Goal: Information Seeking & Learning: Learn about a topic

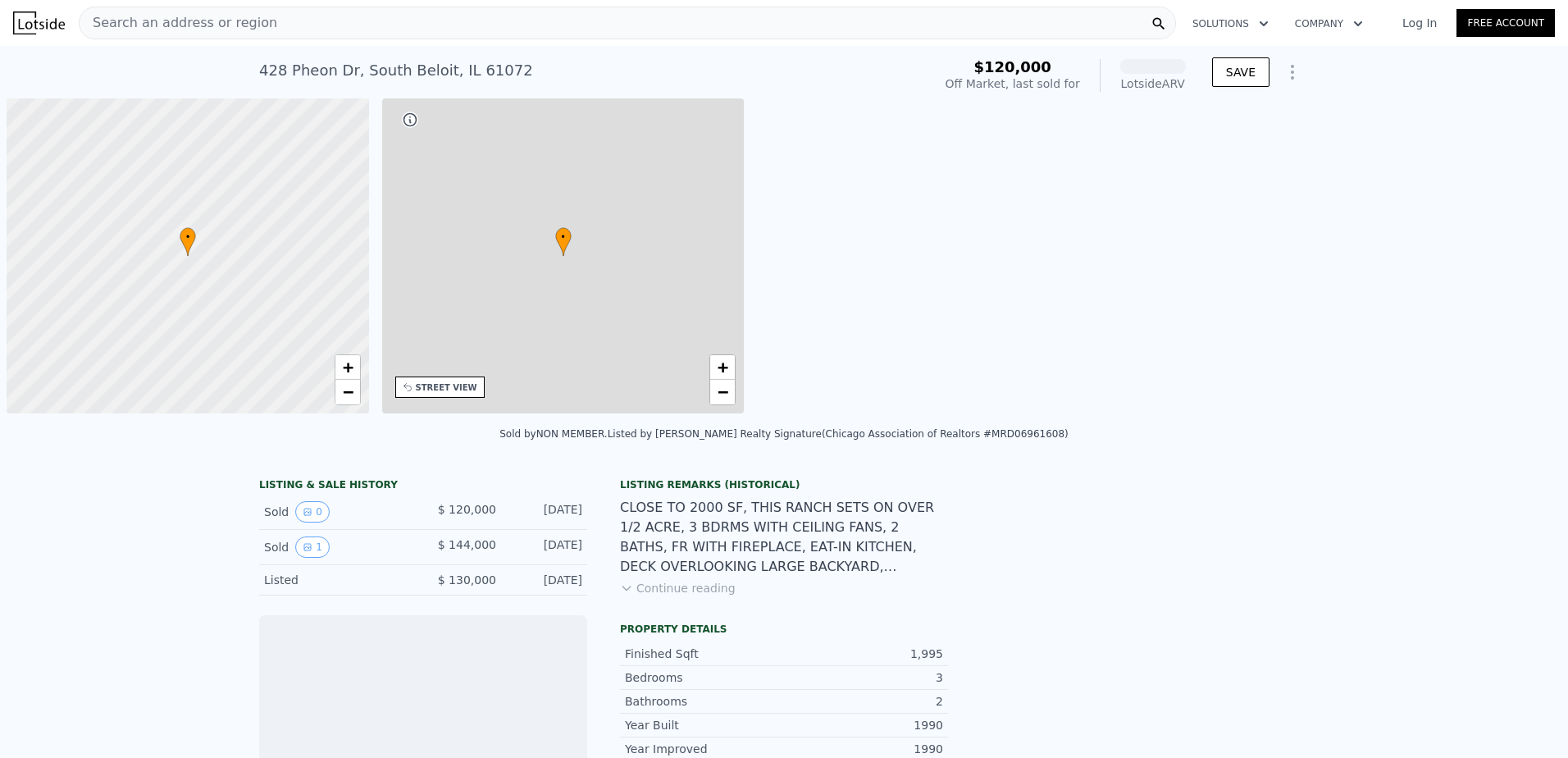
scroll to position [0, 7]
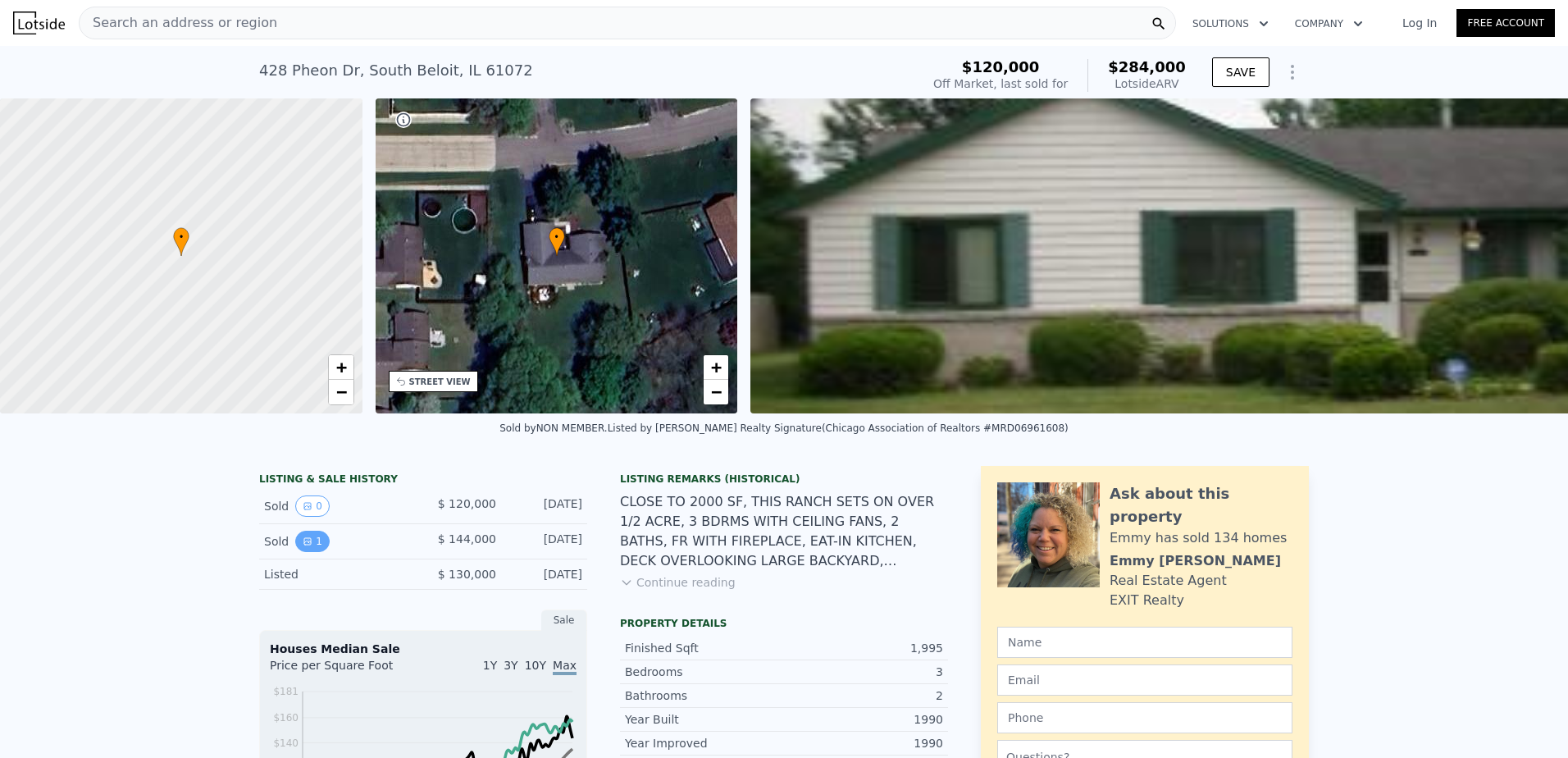
click at [305, 544] on icon "View historical data" at bounding box center [308, 542] width 7 height 7
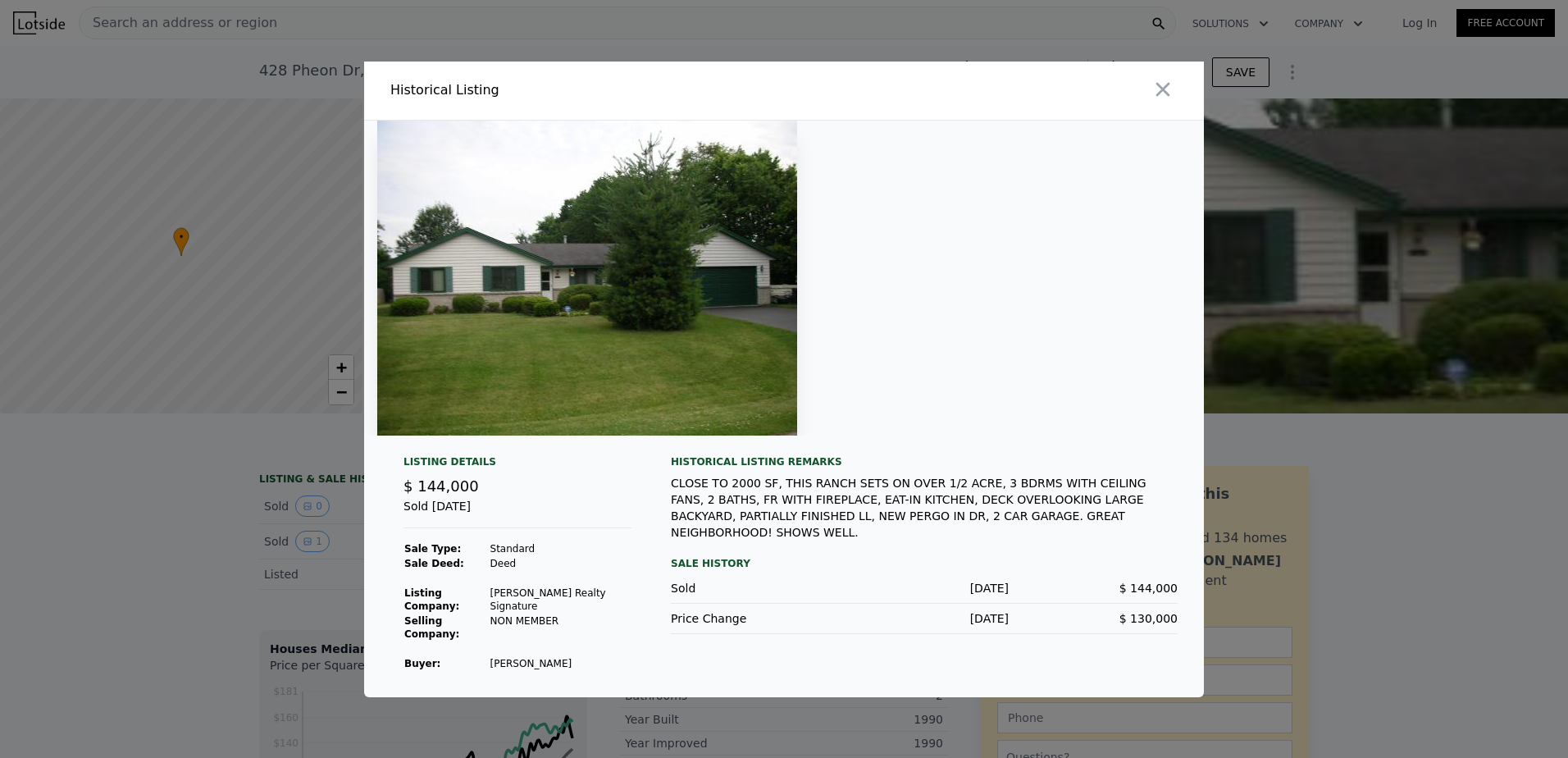
click at [705, 555] on div "Sale History" at bounding box center [924, 564] width 507 height 20
click at [1169, 99] on icon "button" at bounding box center [1163, 89] width 23 height 23
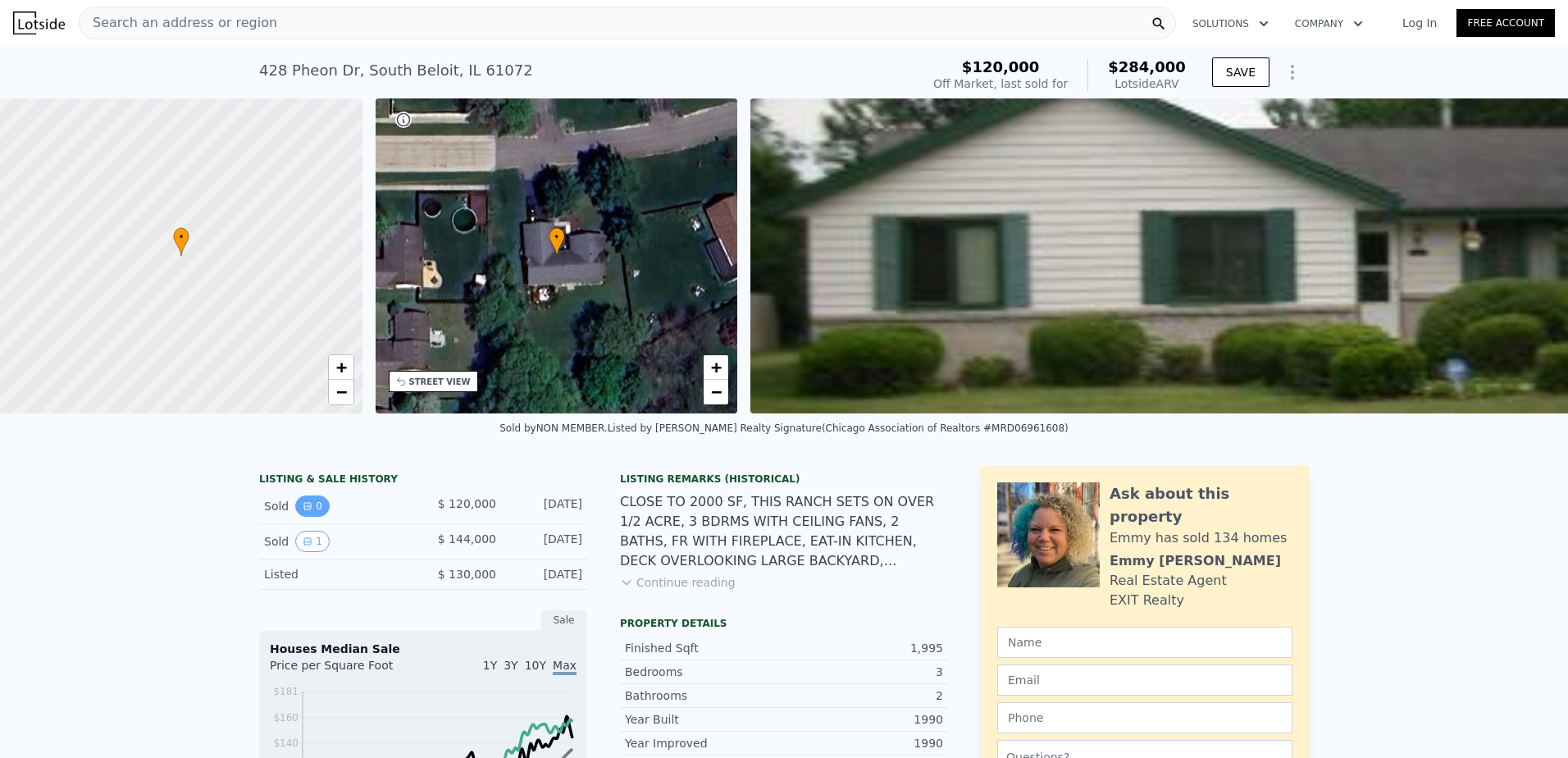
click at [304, 511] on icon "View historical data" at bounding box center [307, 505] width 10 height 10
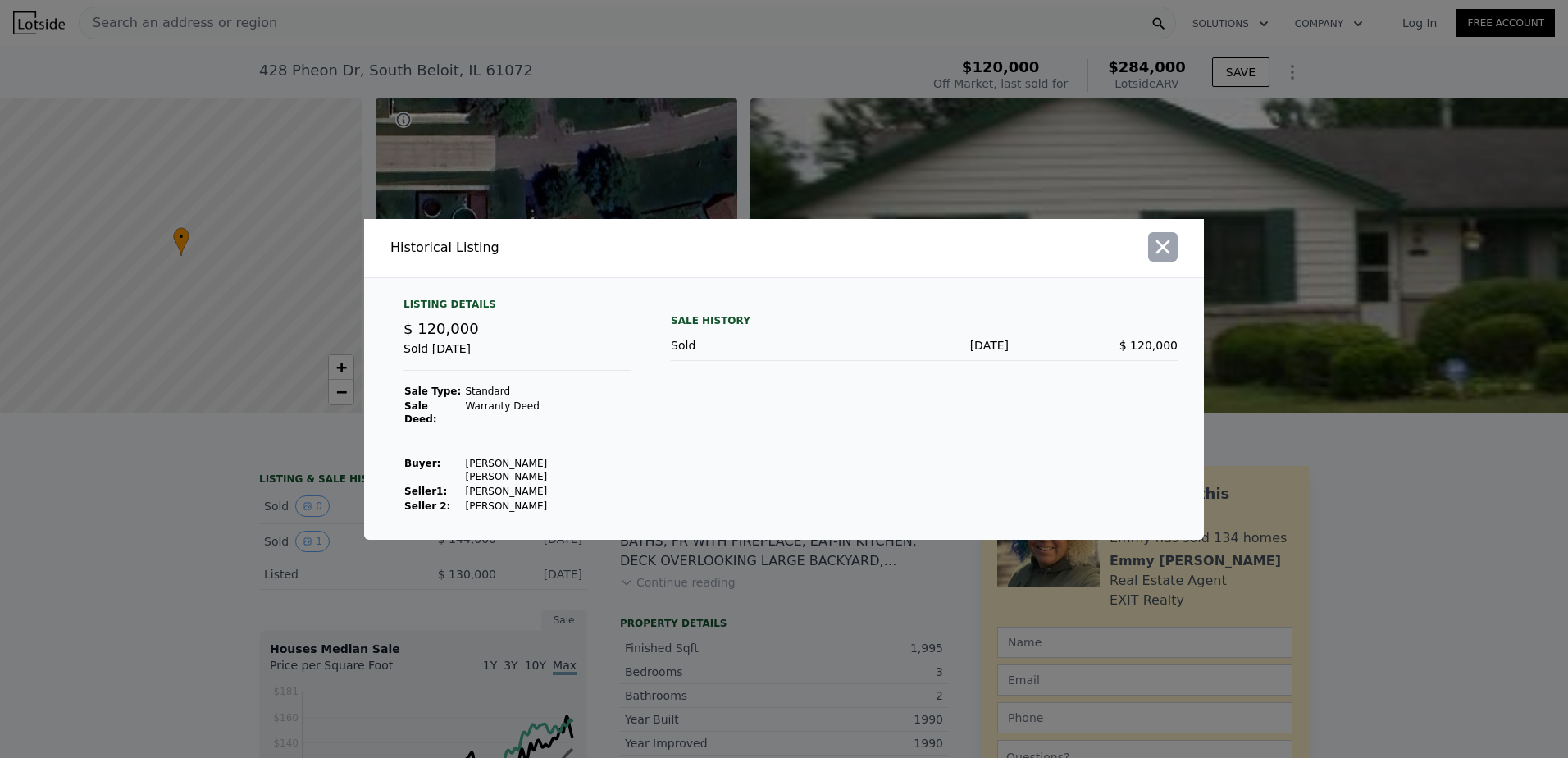
click at [1158, 246] on button "button" at bounding box center [1163, 247] width 30 height 30
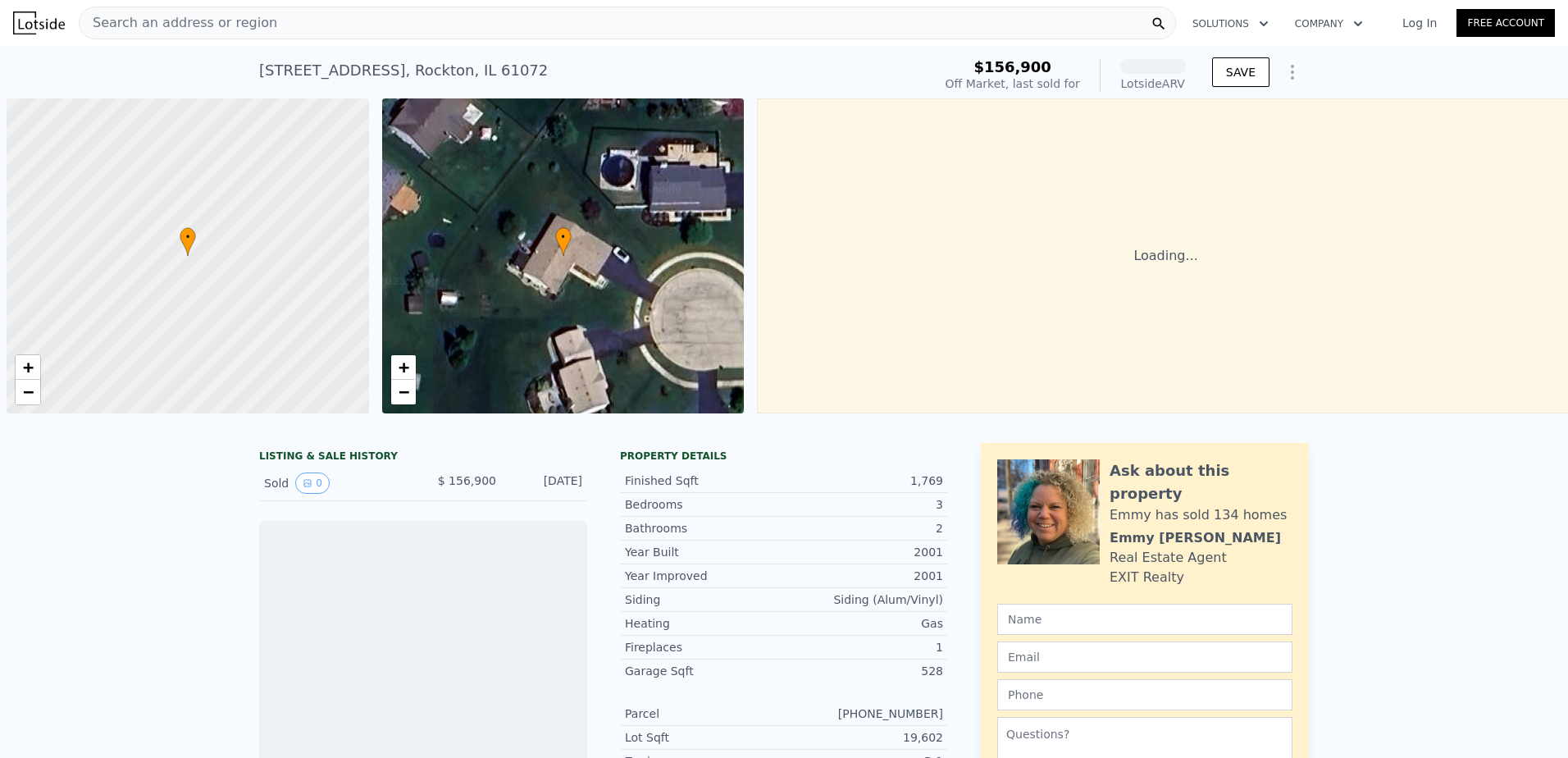
scroll to position [0, 7]
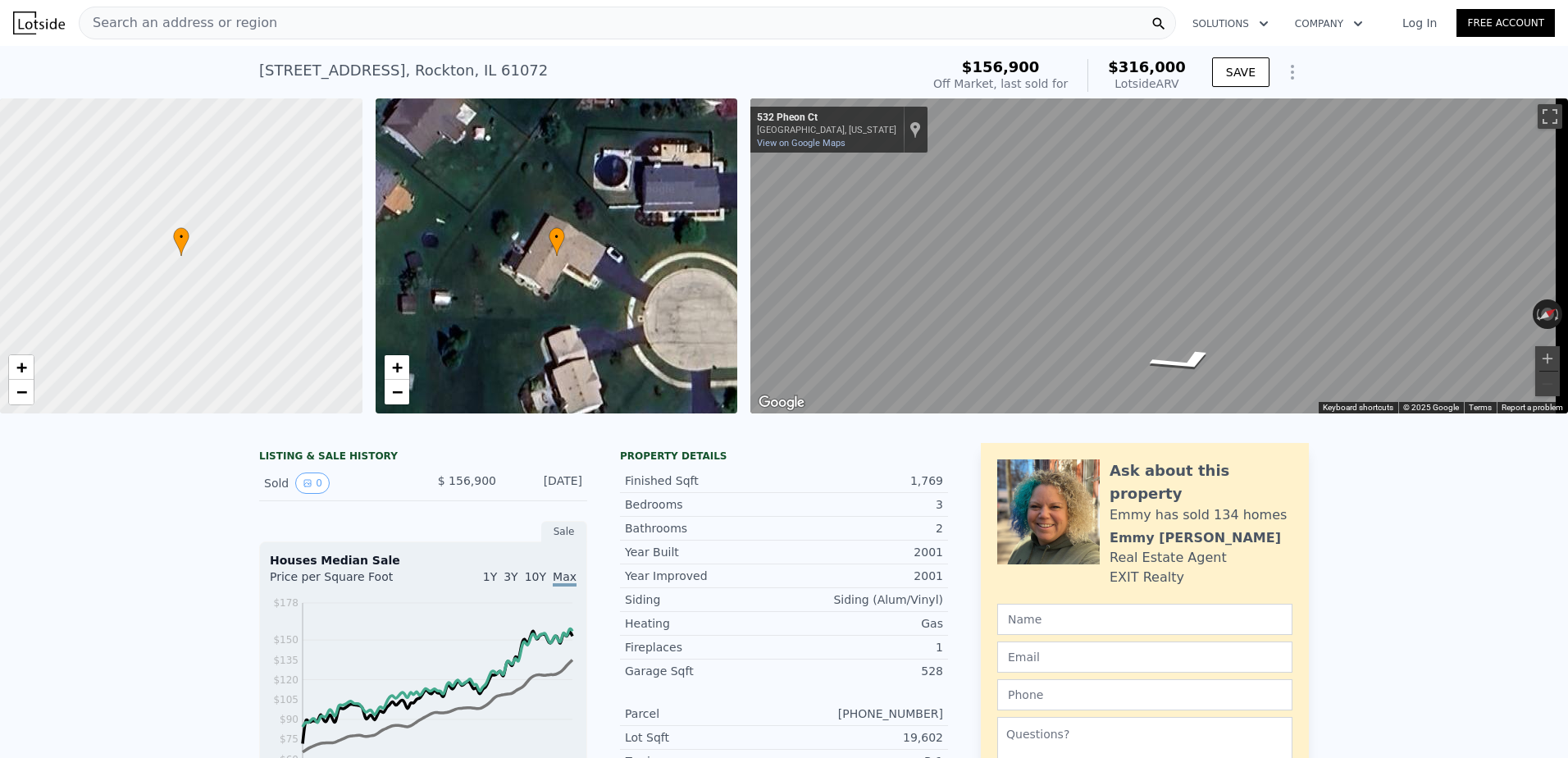
click at [302, 20] on div "Search an address or region" at bounding box center [627, 23] width 1097 height 33
